Goal: Transaction & Acquisition: Book appointment/travel/reservation

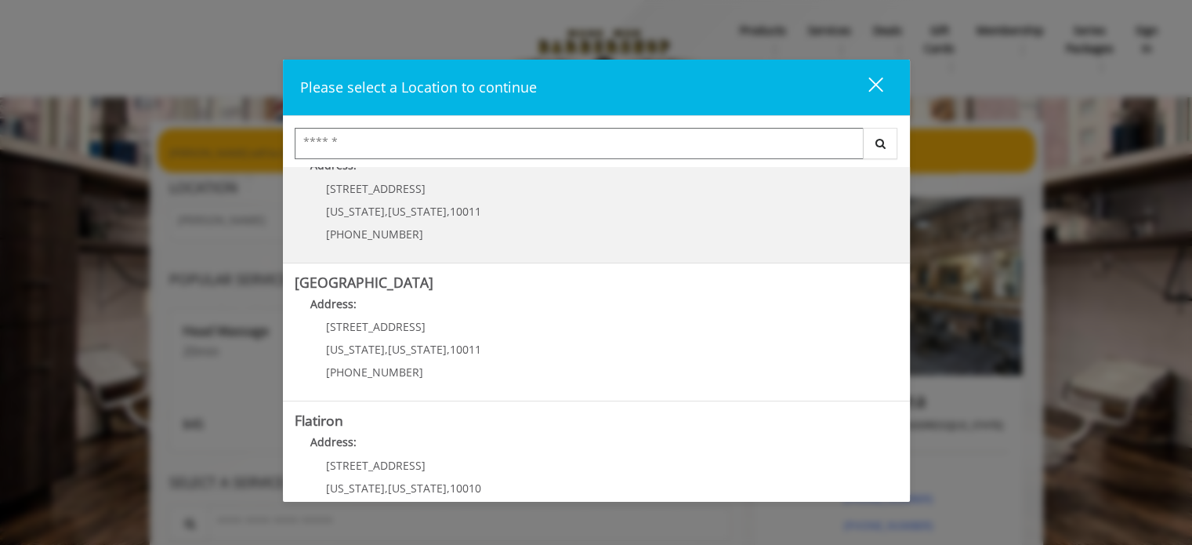
scroll to position [157, 0]
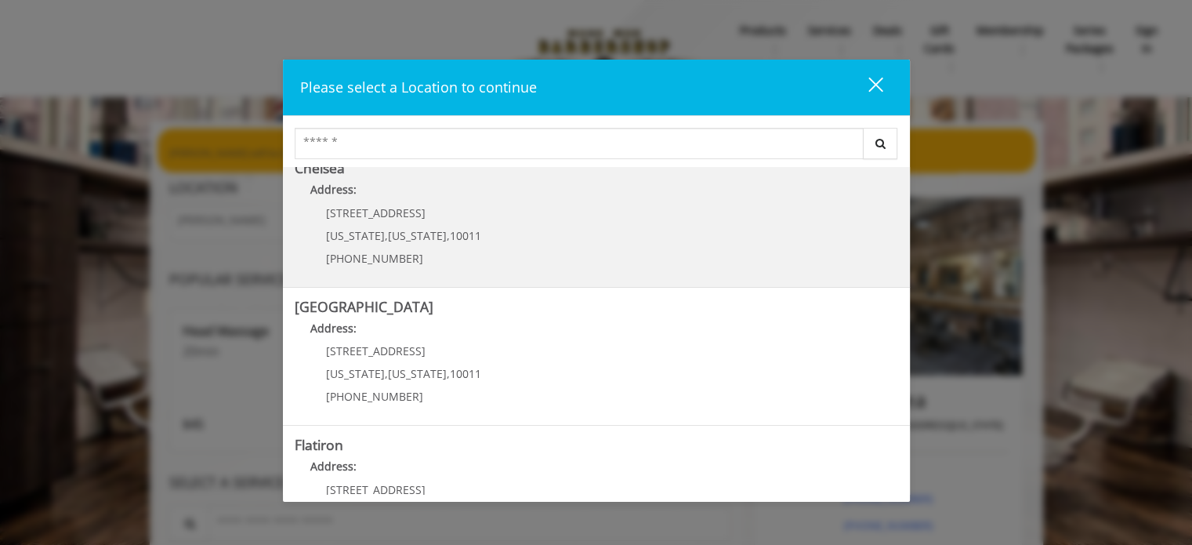
click at [511, 257] on link "Chelsea Address: 169/170 W 23rd St New York , New York , 10011 (917) 639-3902" at bounding box center [596, 218] width 603 height 114
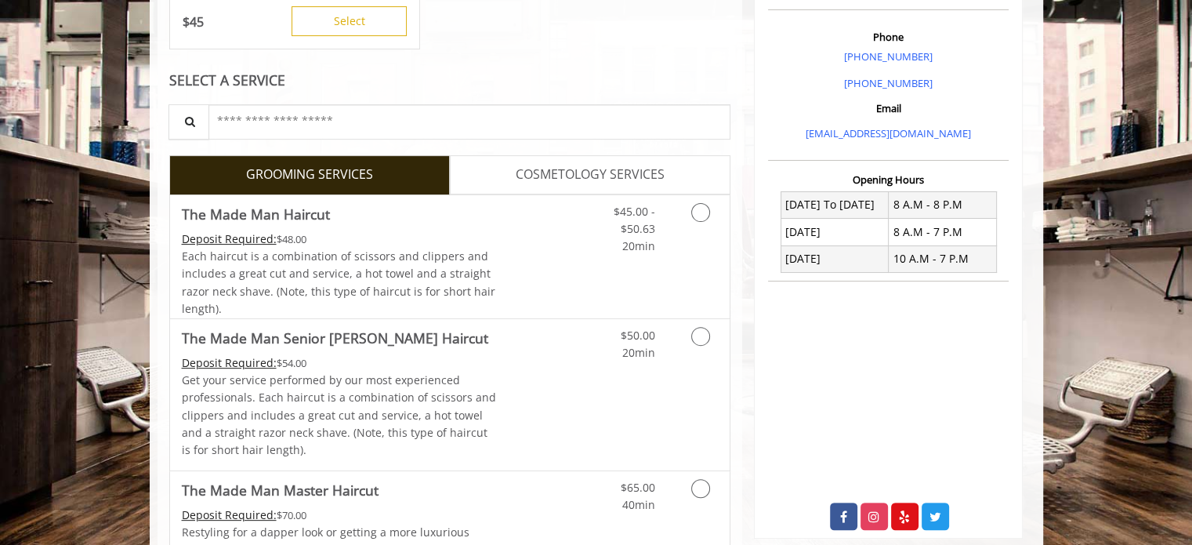
scroll to position [470, 0]
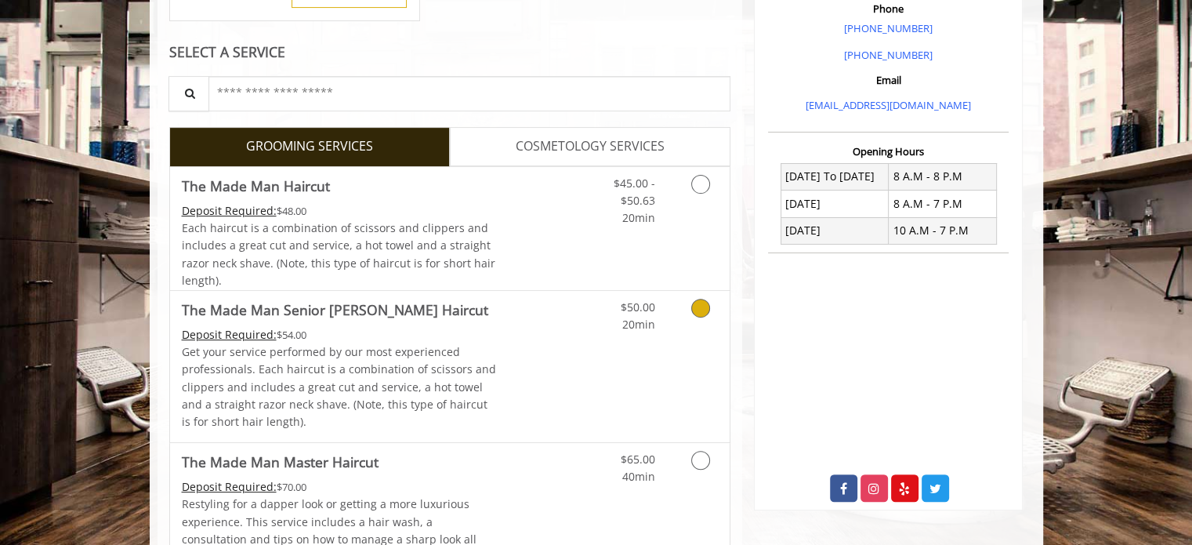
click at [707, 310] on icon "Grooming services" at bounding box center [700, 308] width 19 height 19
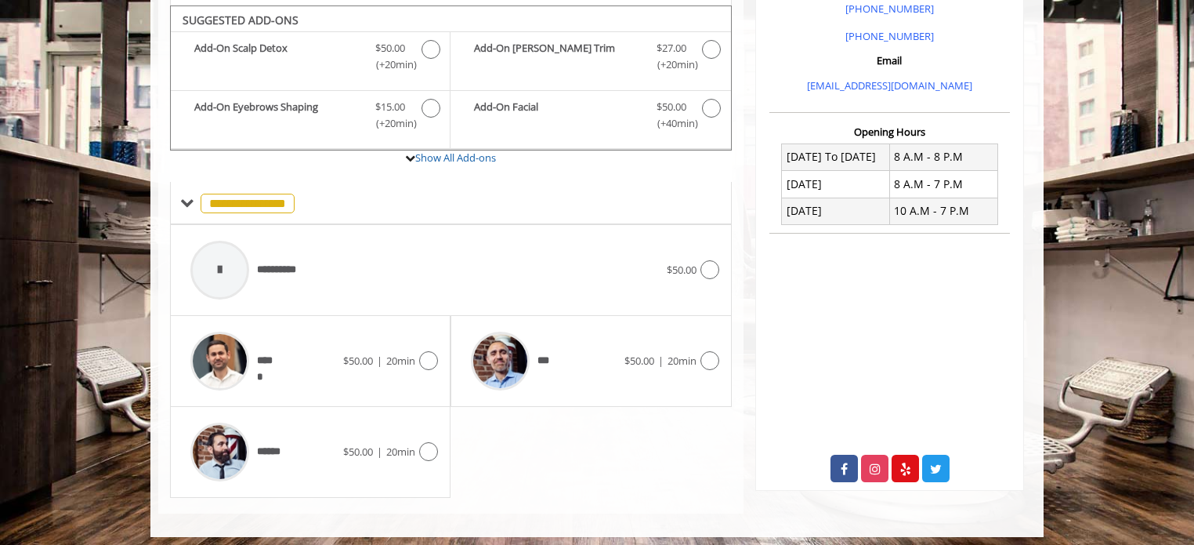
scroll to position [494, 0]
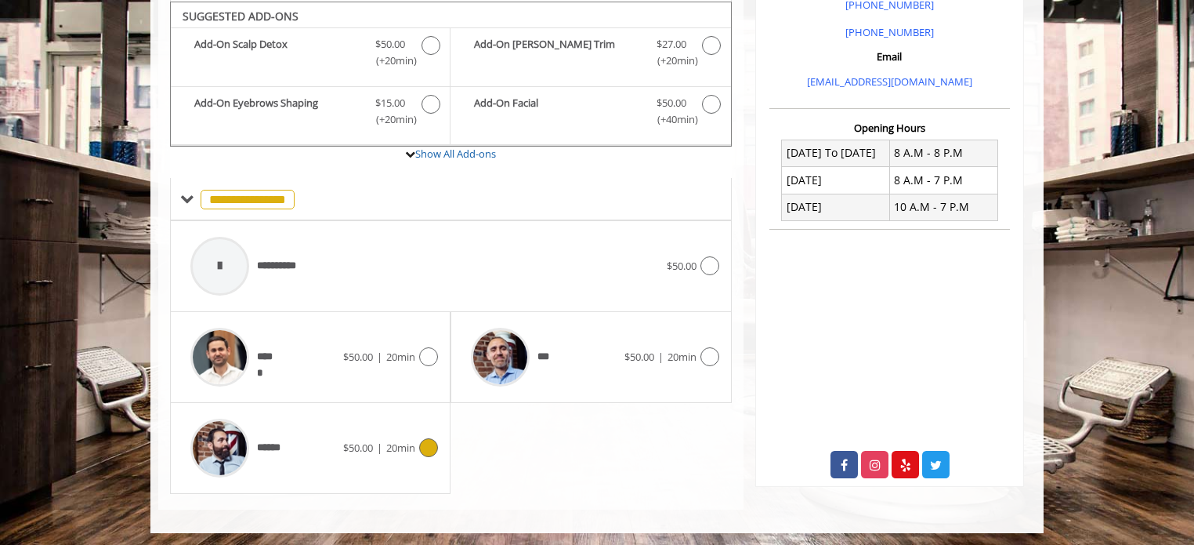
click at [429, 454] on icon at bounding box center [428, 447] width 19 height 19
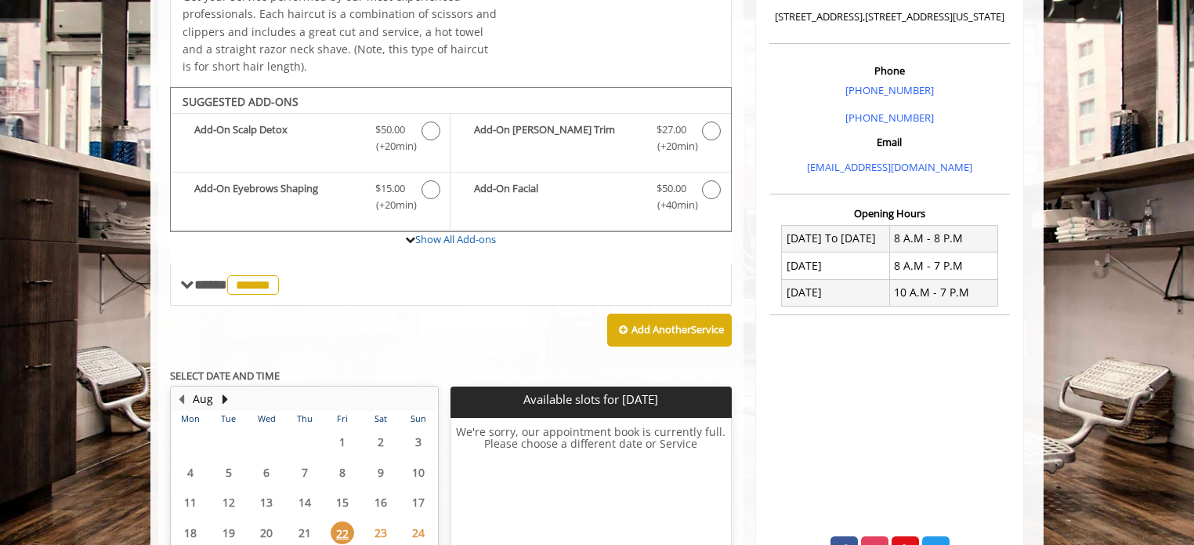
scroll to position [568, 0]
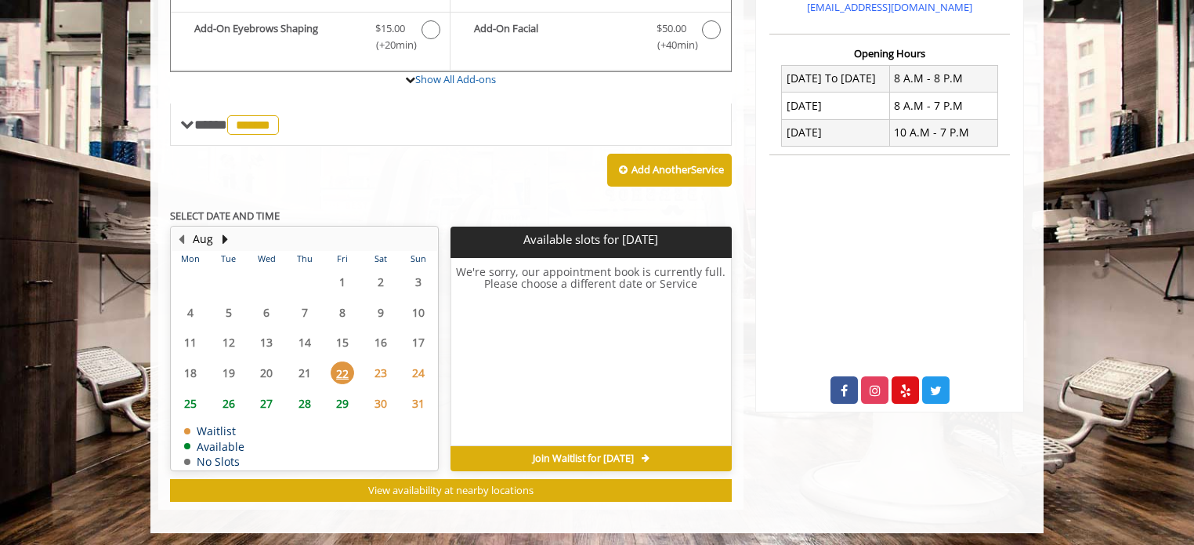
click at [376, 378] on span "23" at bounding box center [381, 372] width 24 height 23
